Goal: Task Accomplishment & Management: Complete application form

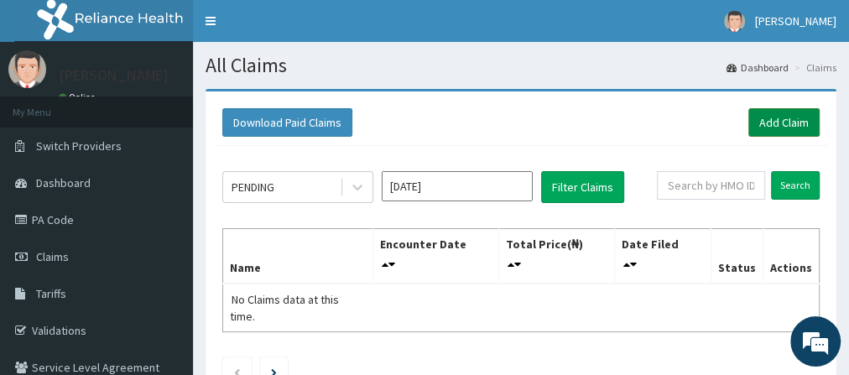
click at [789, 119] on link "Add Claim" at bounding box center [783, 122] width 71 height 29
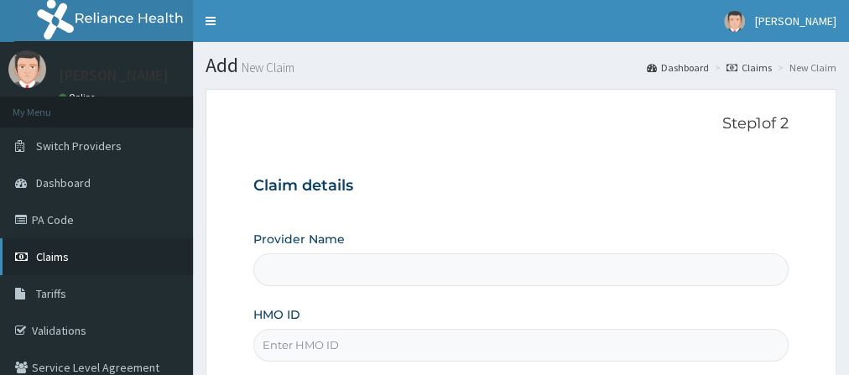
click at [109, 250] on link "Claims" at bounding box center [96, 256] width 193 height 37
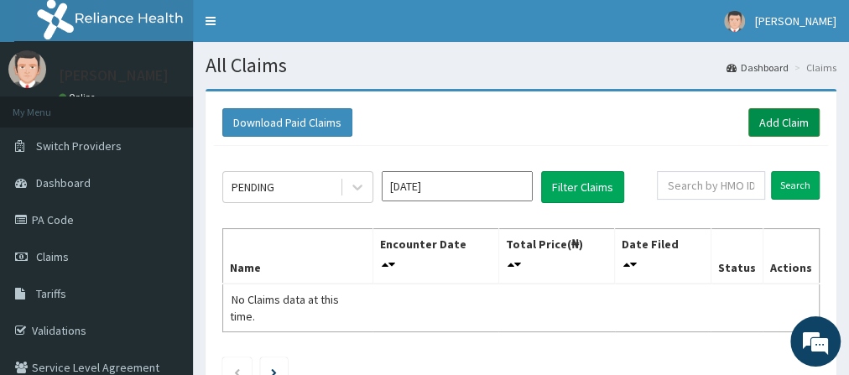
click at [784, 124] on link "Add Claim" at bounding box center [783, 122] width 71 height 29
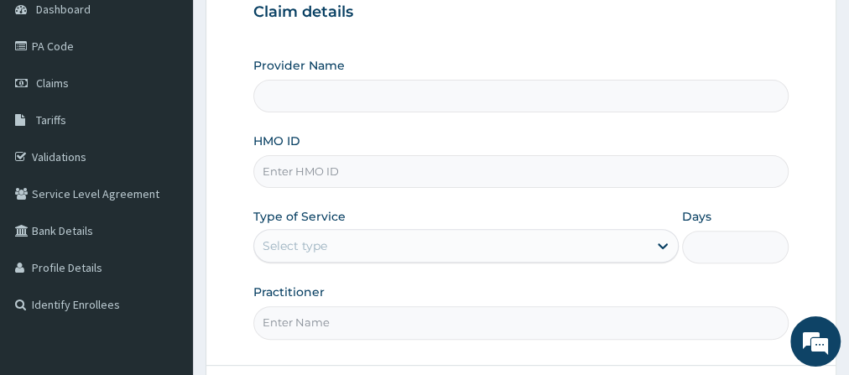
scroll to position [192, 0]
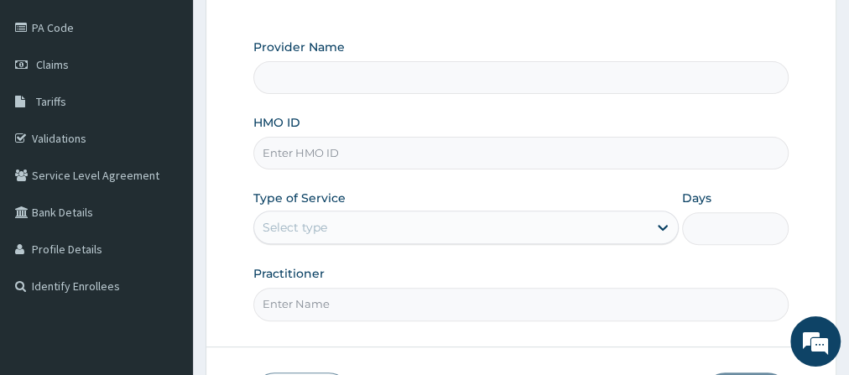
drag, startPoint x: 851, startPoint y: 132, endPoint x: 857, endPoint y: 231, distance: 99.2
click at [848, 231] on html "R EL Toggle navigation Dominic Mudabai Dominic Mudabai - gofitnessng@gmail.com …" at bounding box center [424, 161] width 849 height 706
type input "Go Fitness Gym"
type input "1"
click at [317, 150] on input "HMO ID" at bounding box center [520, 153] width 535 height 33
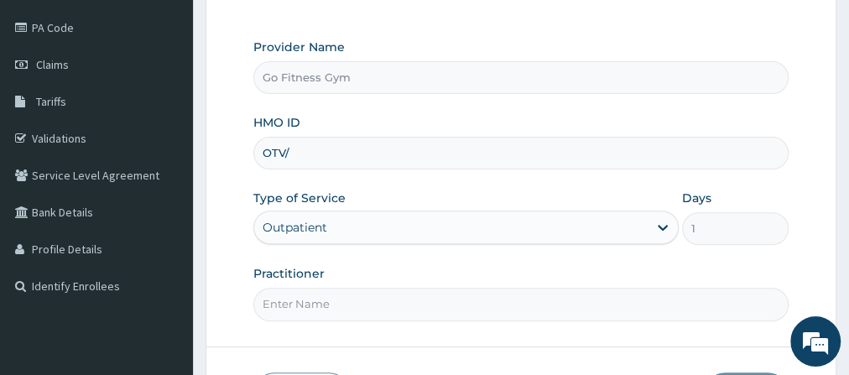
scroll to position [0, 0]
type input "OTV/10078/A"
click at [305, 296] on input "Practitioner" at bounding box center [520, 304] width 535 height 33
type input "Gofitness centre"
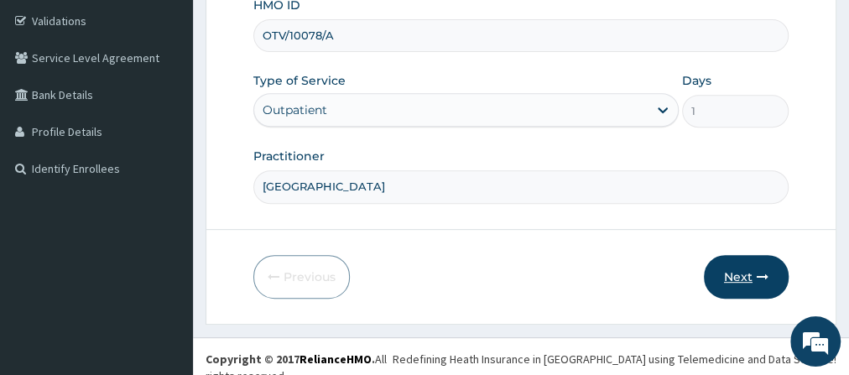
click at [742, 265] on button "Next" at bounding box center [746, 277] width 85 height 44
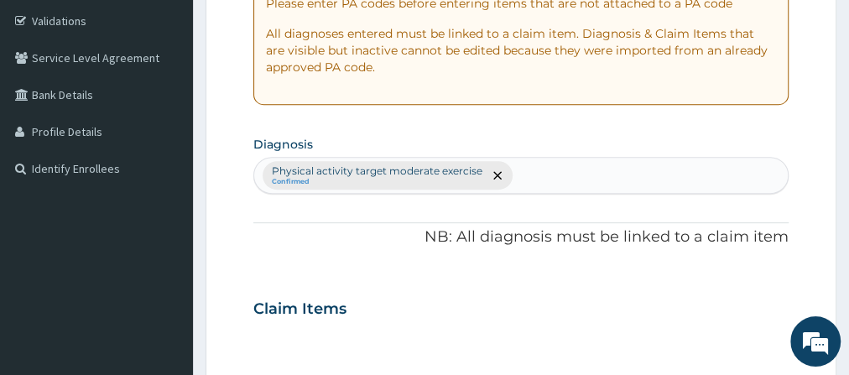
scroll to position [0, 0]
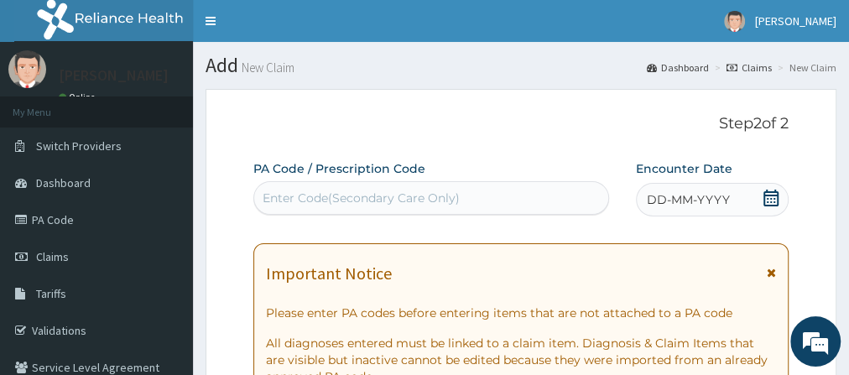
click at [397, 194] on div "Enter Code(Secondary Care Only)" at bounding box center [361, 198] width 197 height 17
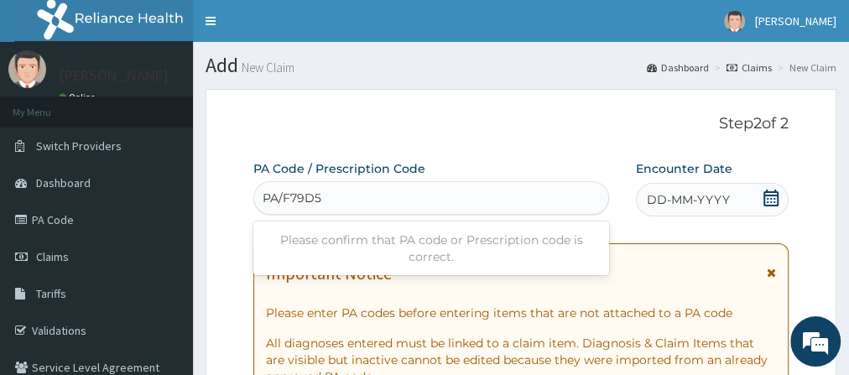
type input "PA/F79D55"
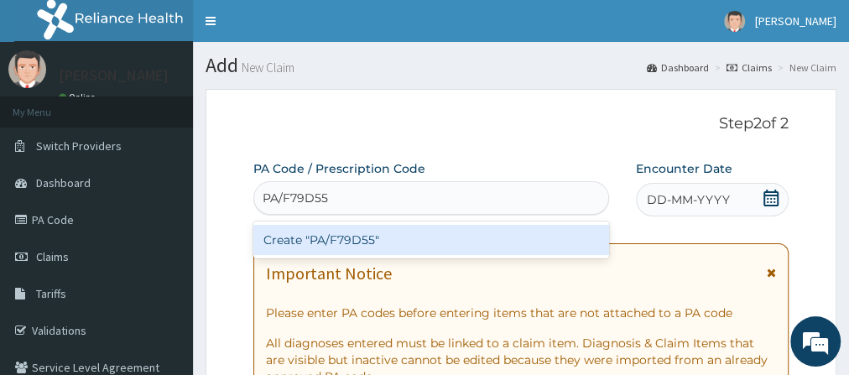
click at [391, 235] on div "Create "PA/F79D55"" at bounding box center [431, 240] width 356 height 30
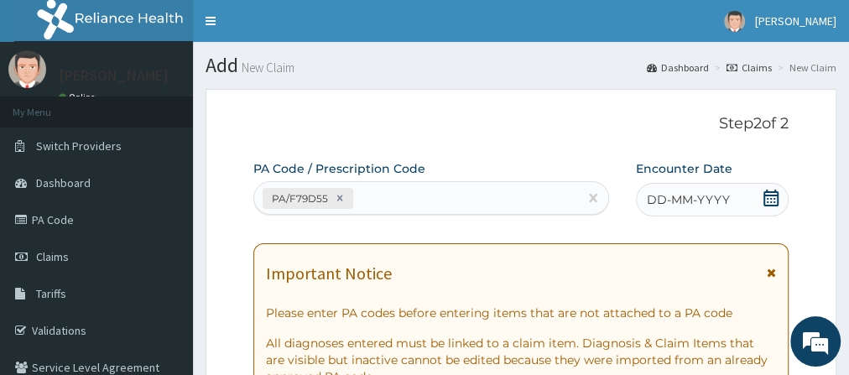
click at [774, 199] on icon at bounding box center [770, 198] width 15 height 17
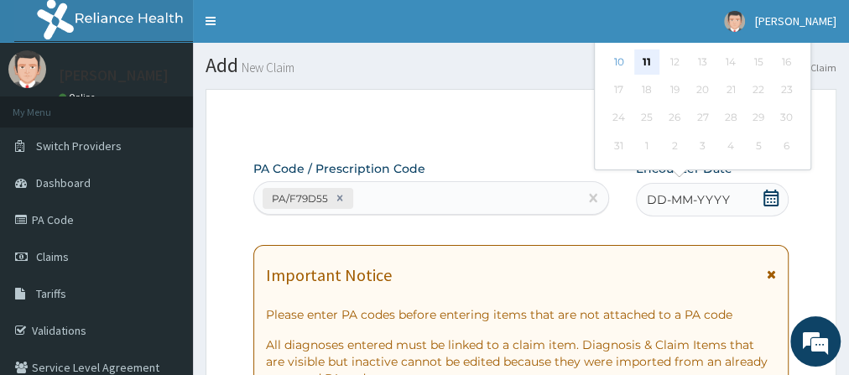
click at [646, 61] on div "11" at bounding box center [646, 61] width 25 height 25
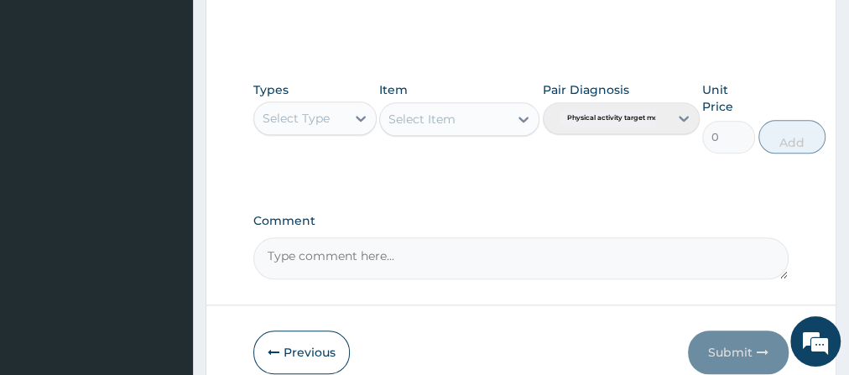
scroll to position [864, 0]
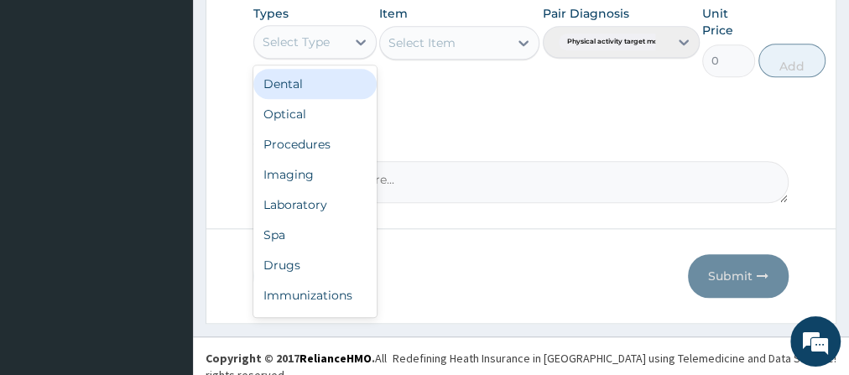
click at [345, 44] on div "Select Type" at bounding box center [299, 42] width 91 height 27
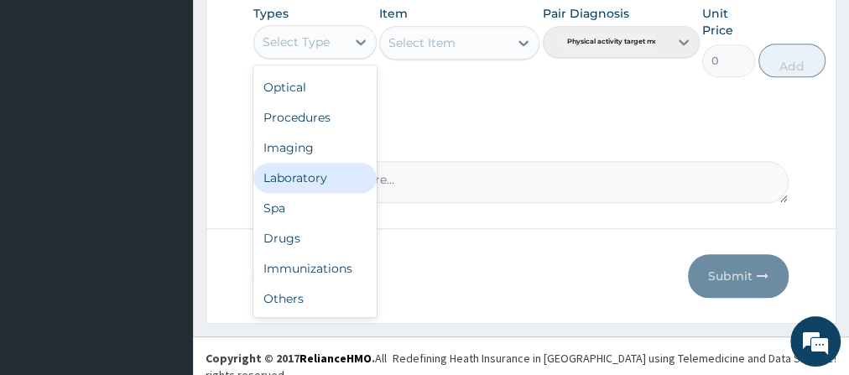
scroll to position [56, 0]
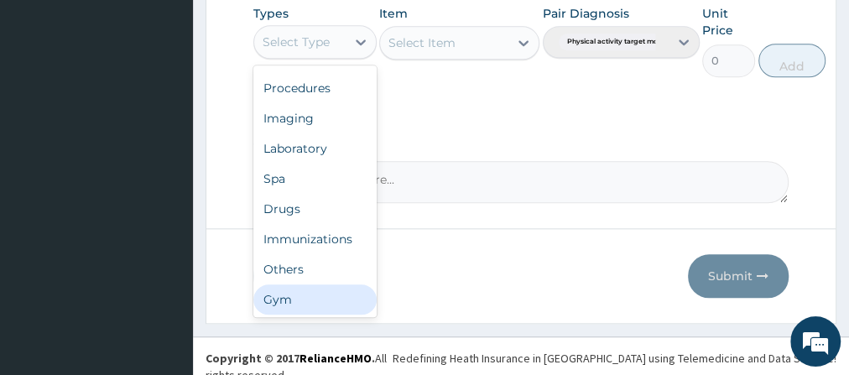
click at [340, 297] on div "Gym" at bounding box center [314, 299] width 123 height 30
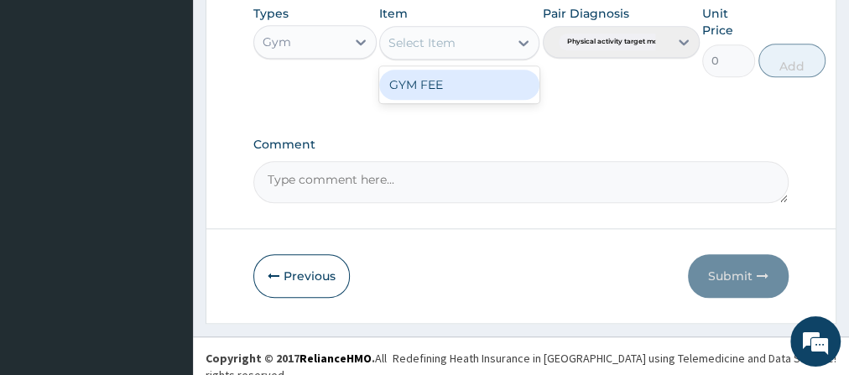
click at [486, 37] on div "Select Item" at bounding box center [444, 42] width 128 height 27
click at [484, 70] on div "GYM FEE" at bounding box center [459, 85] width 160 height 30
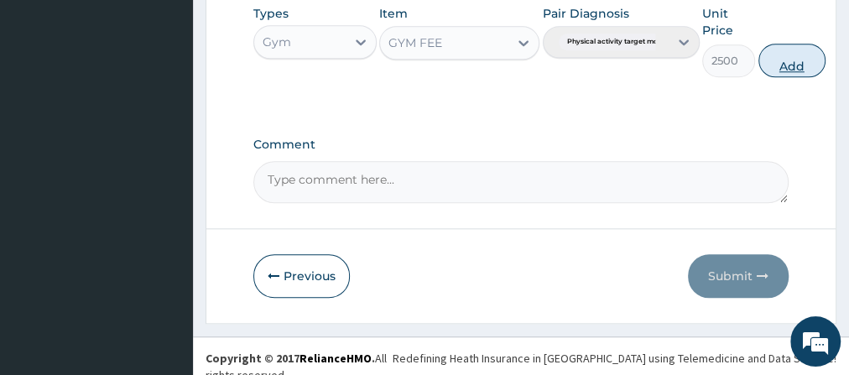
click at [779, 62] on button "Add" at bounding box center [791, 61] width 67 height 34
type input "0"
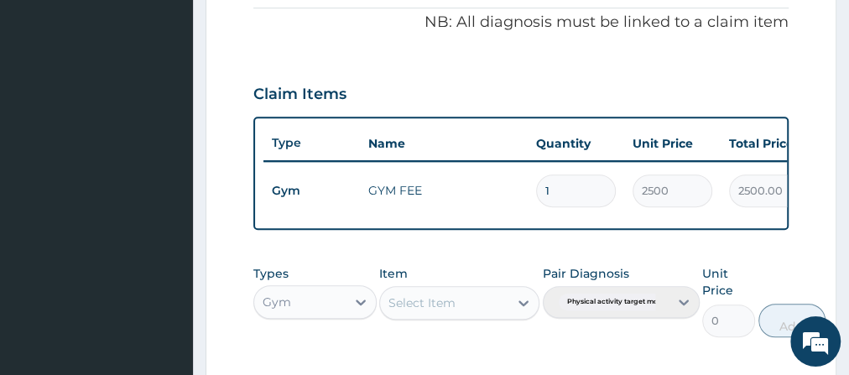
scroll to position [794, 0]
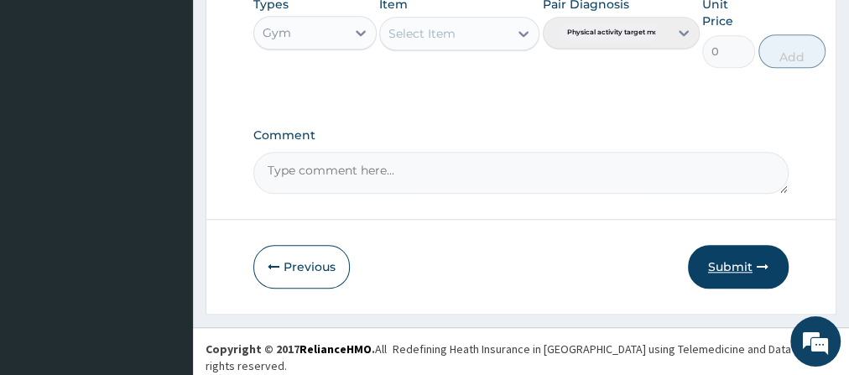
click at [747, 253] on button "Submit" at bounding box center [738, 267] width 101 height 44
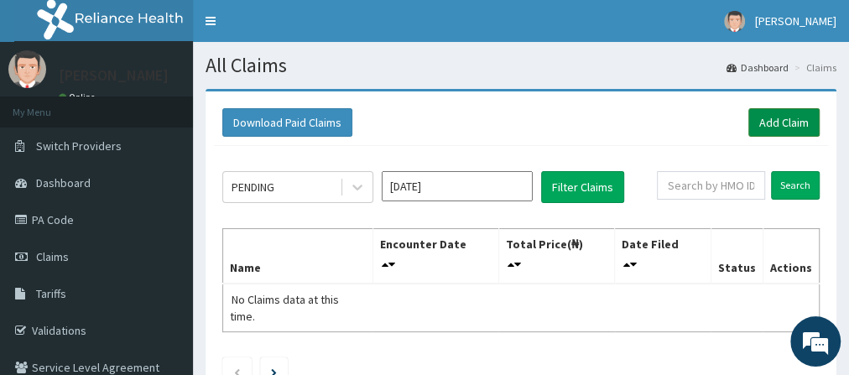
click at [769, 132] on link "Add Claim" at bounding box center [783, 122] width 71 height 29
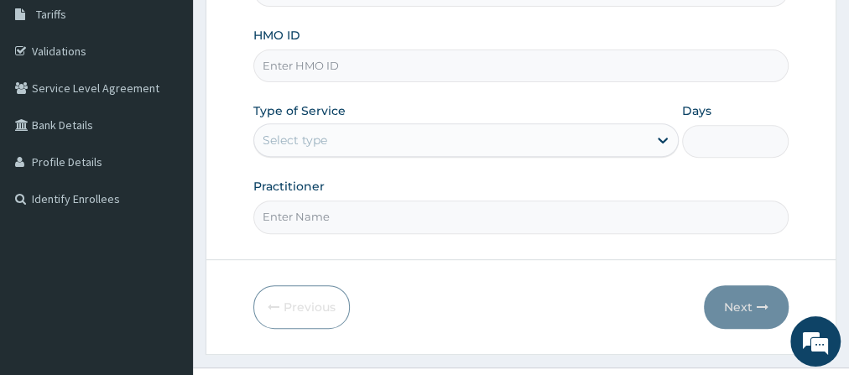
scroll to position [280, 0]
type input "Go Fitness Gym"
type input "1"
click at [345, 65] on input "HMO ID" at bounding box center [520, 65] width 535 height 33
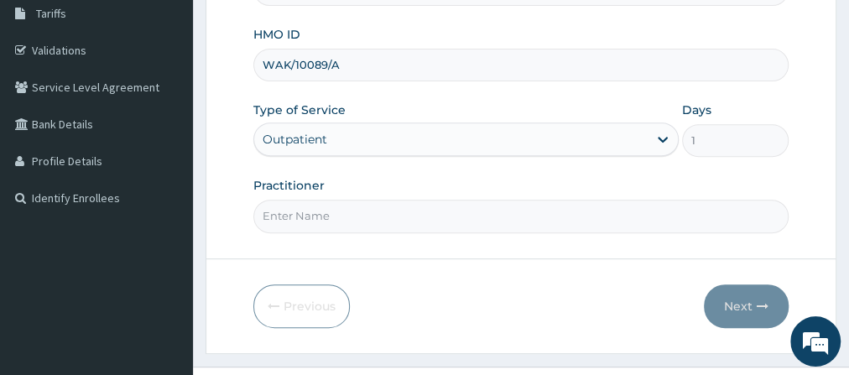
type input "WAK/10089/A"
click at [340, 212] on input "Practitioner" at bounding box center [520, 216] width 535 height 33
type input "Gofitness centre"
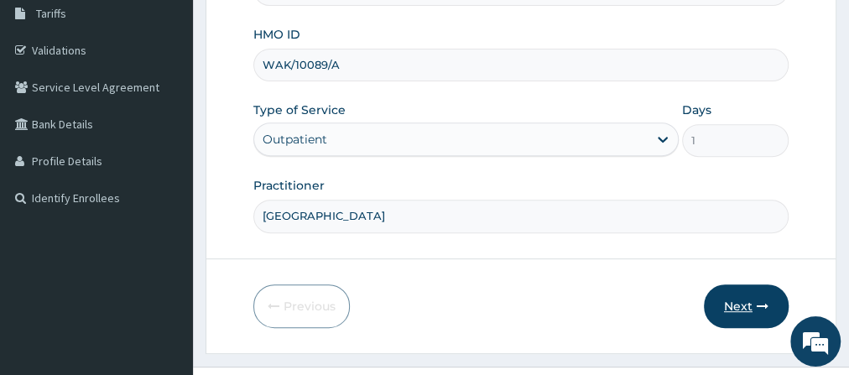
click at [744, 310] on button "Next" at bounding box center [746, 306] width 85 height 44
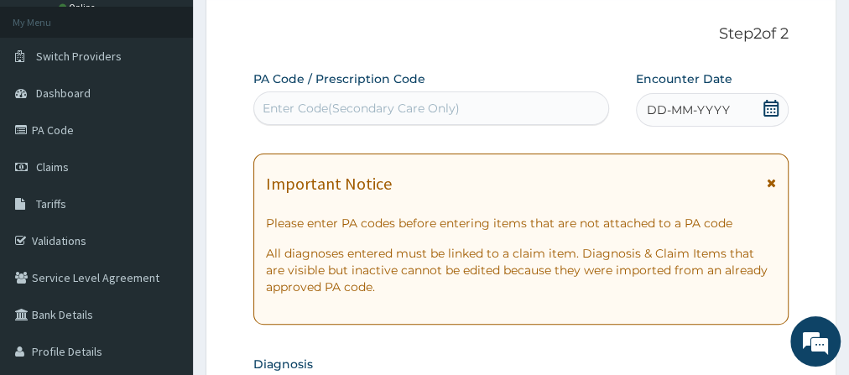
scroll to position [101, 0]
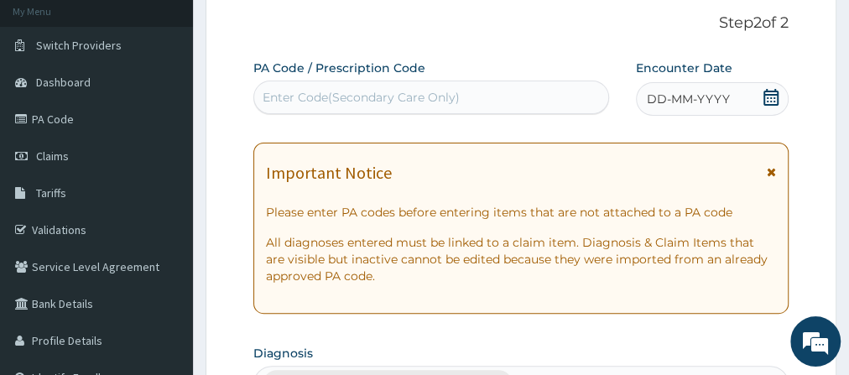
click at [480, 99] on div "Enter Code(Secondary Care Only)" at bounding box center [431, 97] width 354 height 27
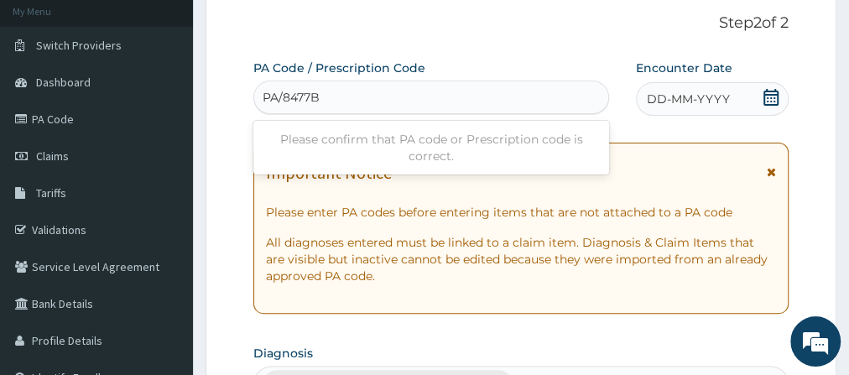
type input "PA/8477B7"
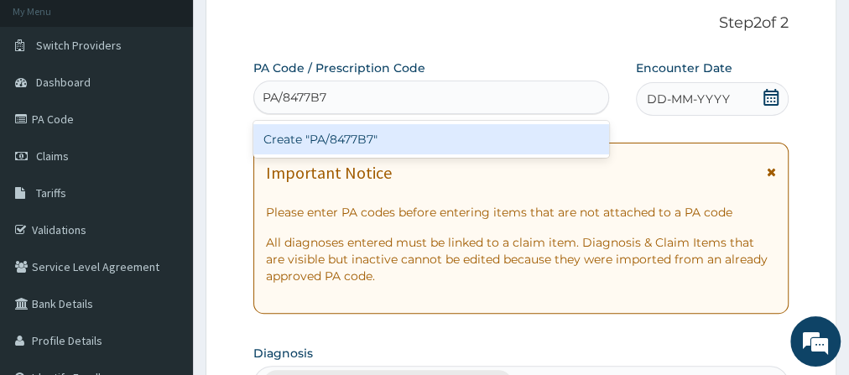
click at [518, 140] on div "Create "PA/8477B7"" at bounding box center [431, 139] width 356 height 30
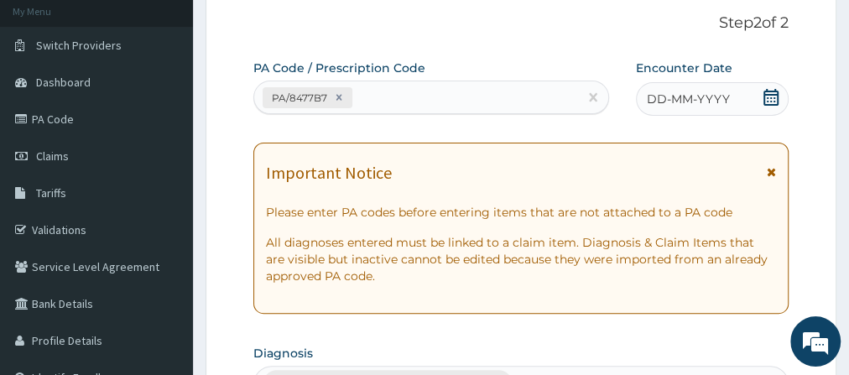
click at [775, 101] on icon at bounding box center [771, 97] width 17 height 17
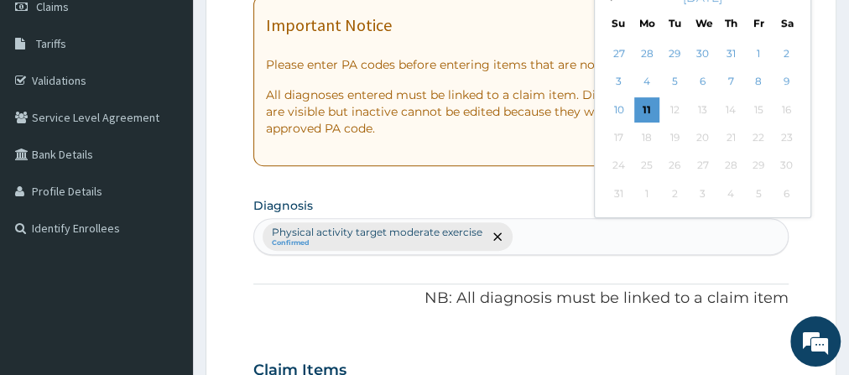
scroll to position [253, 0]
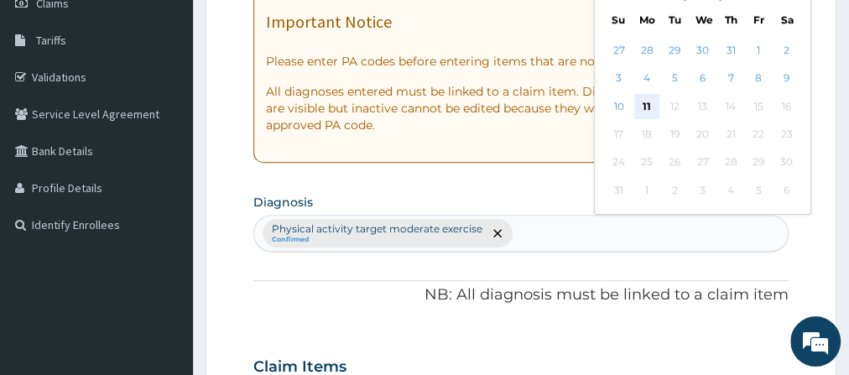
click at [649, 105] on div "11" at bounding box center [646, 106] width 25 height 25
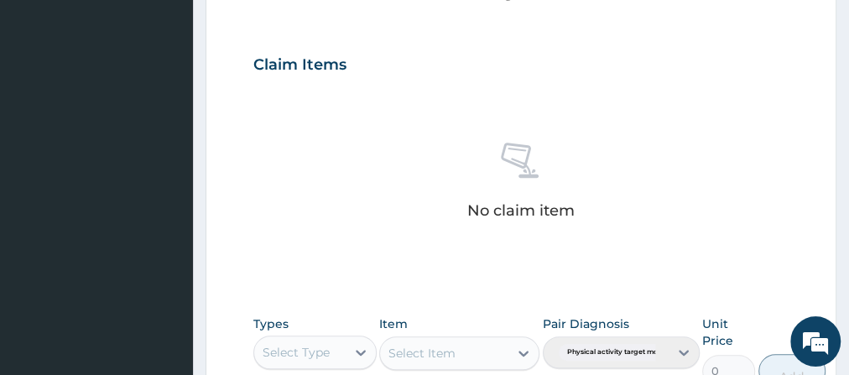
scroll to position [864, 0]
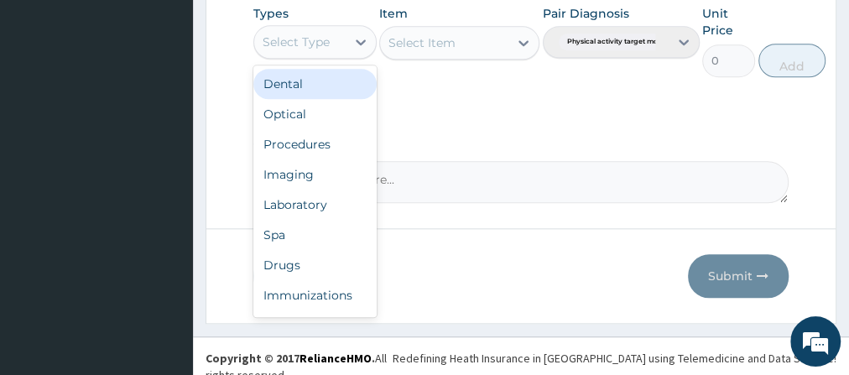
click at [304, 46] on div "Select Type" at bounding box center [296, 42] width 67 height 17
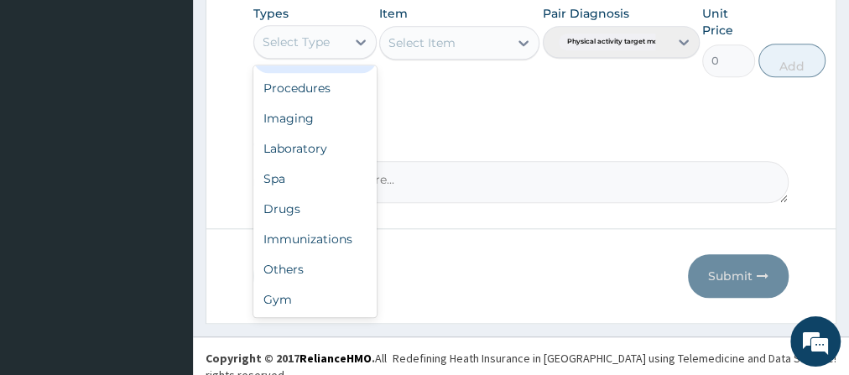
scroll to position [56, 0]
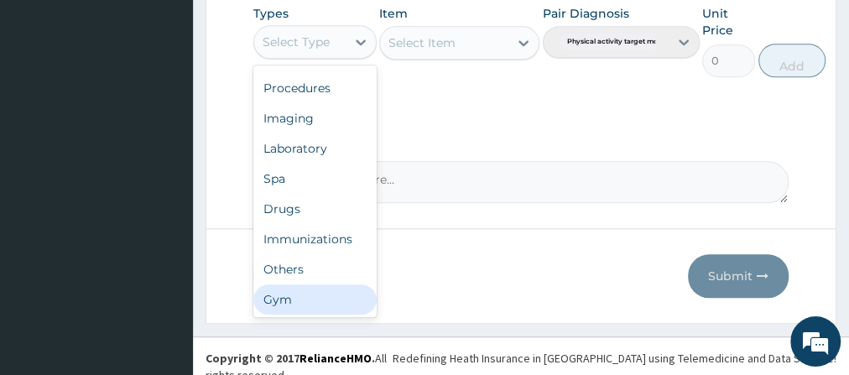
click at [331, 303] on div "Gym" at bounding box center [314, 299] width 123 height 30
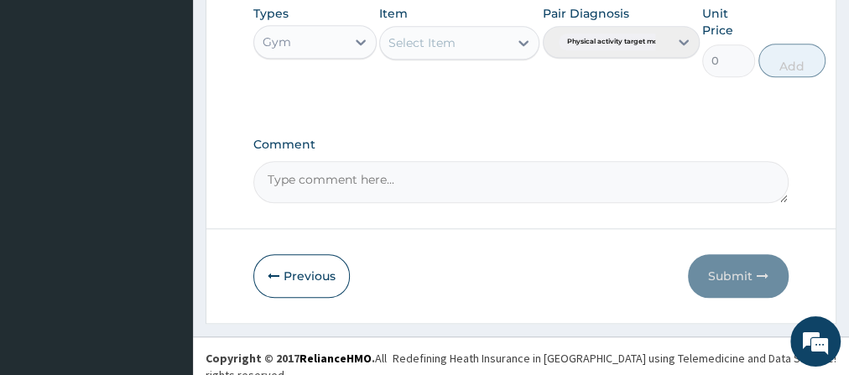
click at [478, 49] on div "Select Item" at bounding box center [444, 42] width 128 height 27
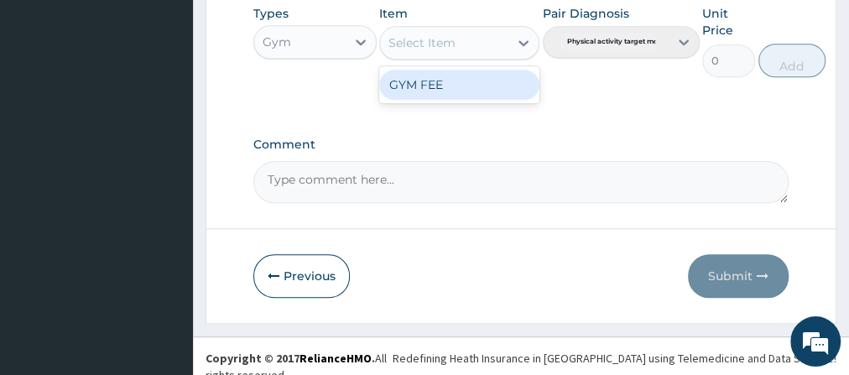
click at [472, 85] on div "GYM FEE" at bounding box center [459, 85] width 160 height 30
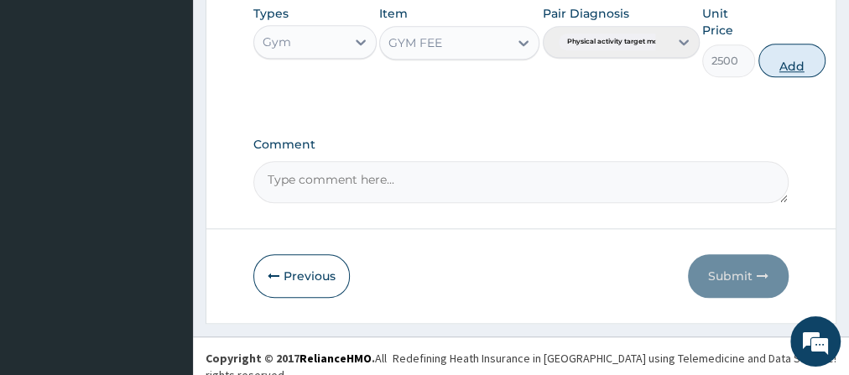
click at [794, 71] on button "Add" at bounding box center [791, 61] width 67 height 34
type input "0"
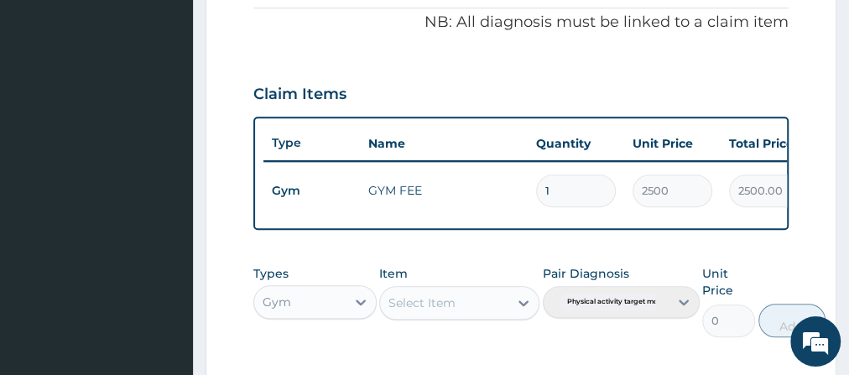
scroll to position [794, 0]
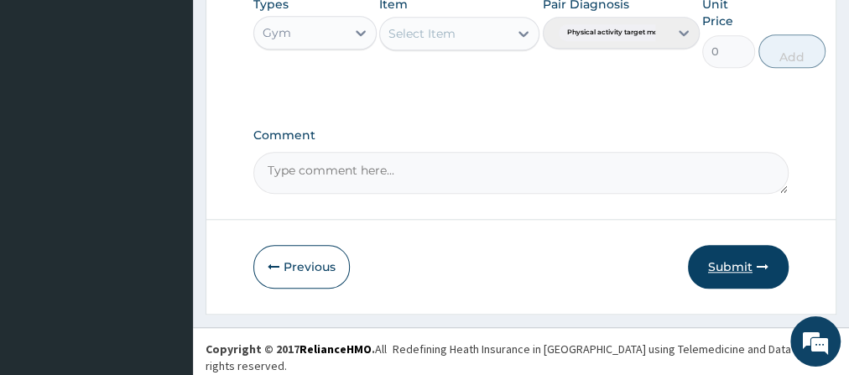
click at [742, 275] on button "Submit" at bounding box center [738, 267] width 101 height 44
